Goal: Task Accomplishment & Management: Use online tool/utility

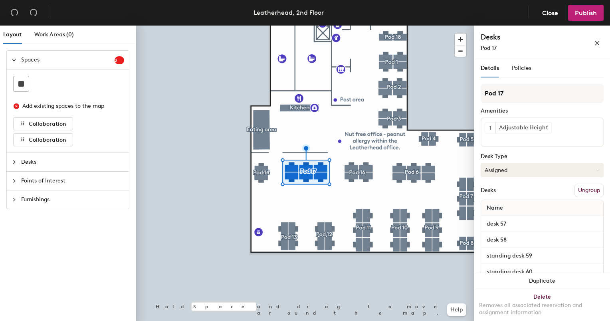
click at [563, 163] on button "Assigned" at bounding box center [542, 170] width 123 height 14
click at [524, 210] on div "Hot" at bounding box center [521, 207] width 80 height 12
click at [593, 14] on span "Publish" at bounding box center [586, 13] width 22 height 8
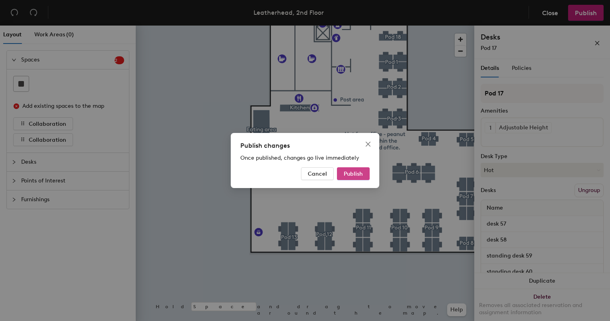
click at [358, 174] on span "Publish" at bounding box center [353, 174] width 19 height 7
